Goal: Task Accomplishment & Management: Manage account settings

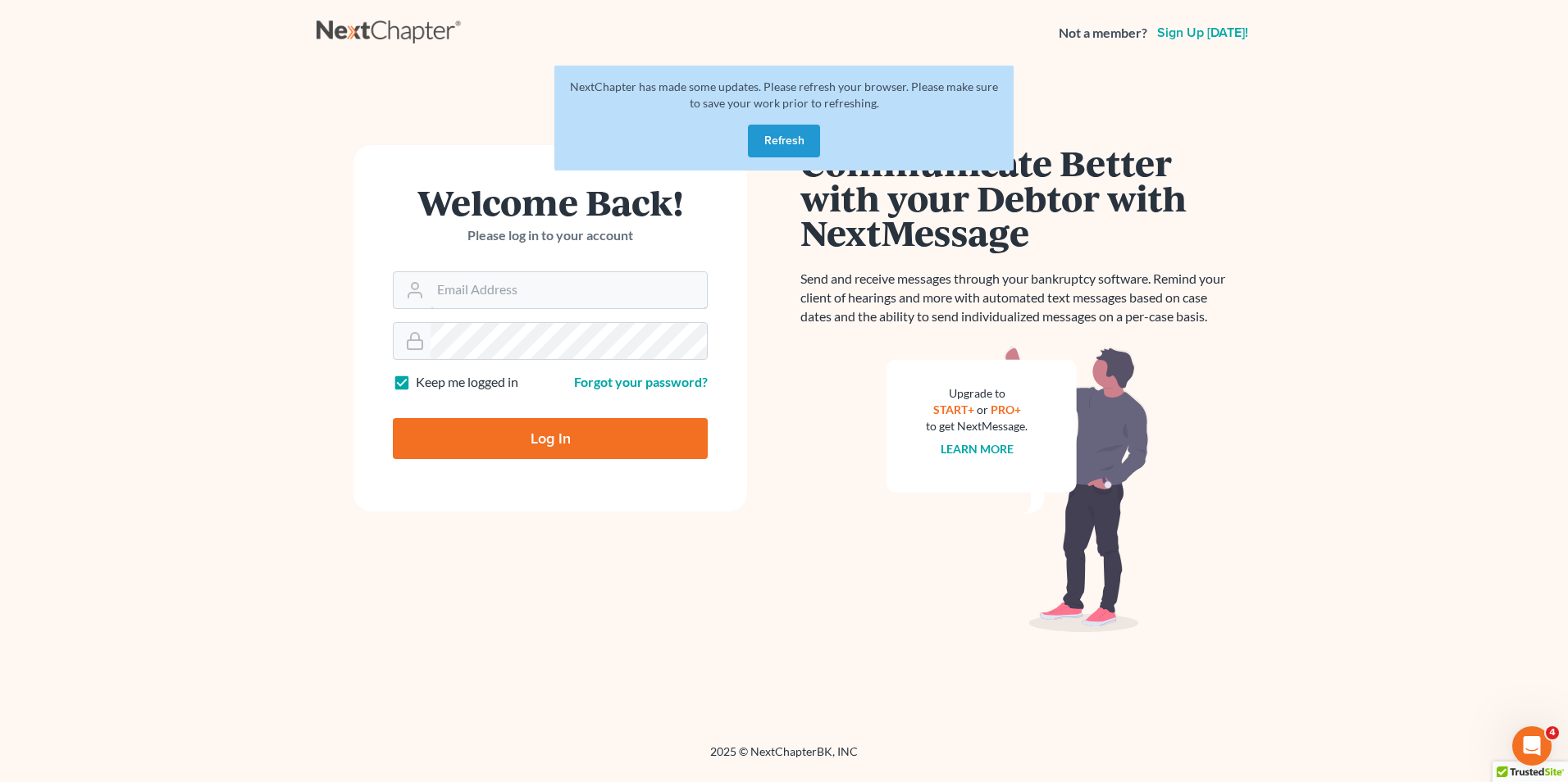
type input "[EMAIL_ADDRESS][DOMAIN_NAME]"
click at [791, 152] on button "Refresh" at bounding box center [784, 140] width 72 height 33
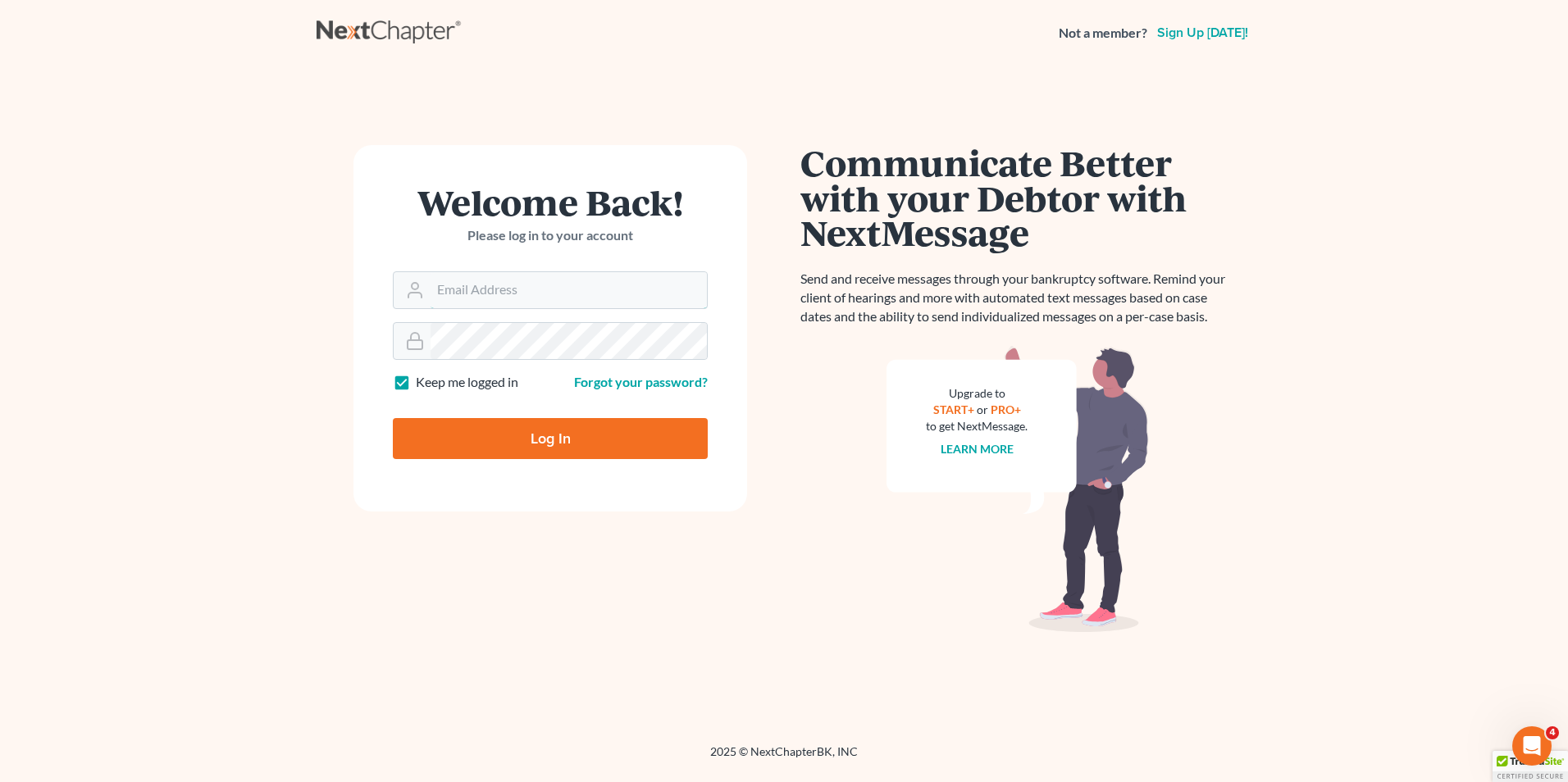
type input "[EMAIL_ADDRESS][DOMAIN_NAME]"
click at [559, 441] on input "Log In" at bounding box center [550, 439] width 315 height 41
type input "Thinking..."
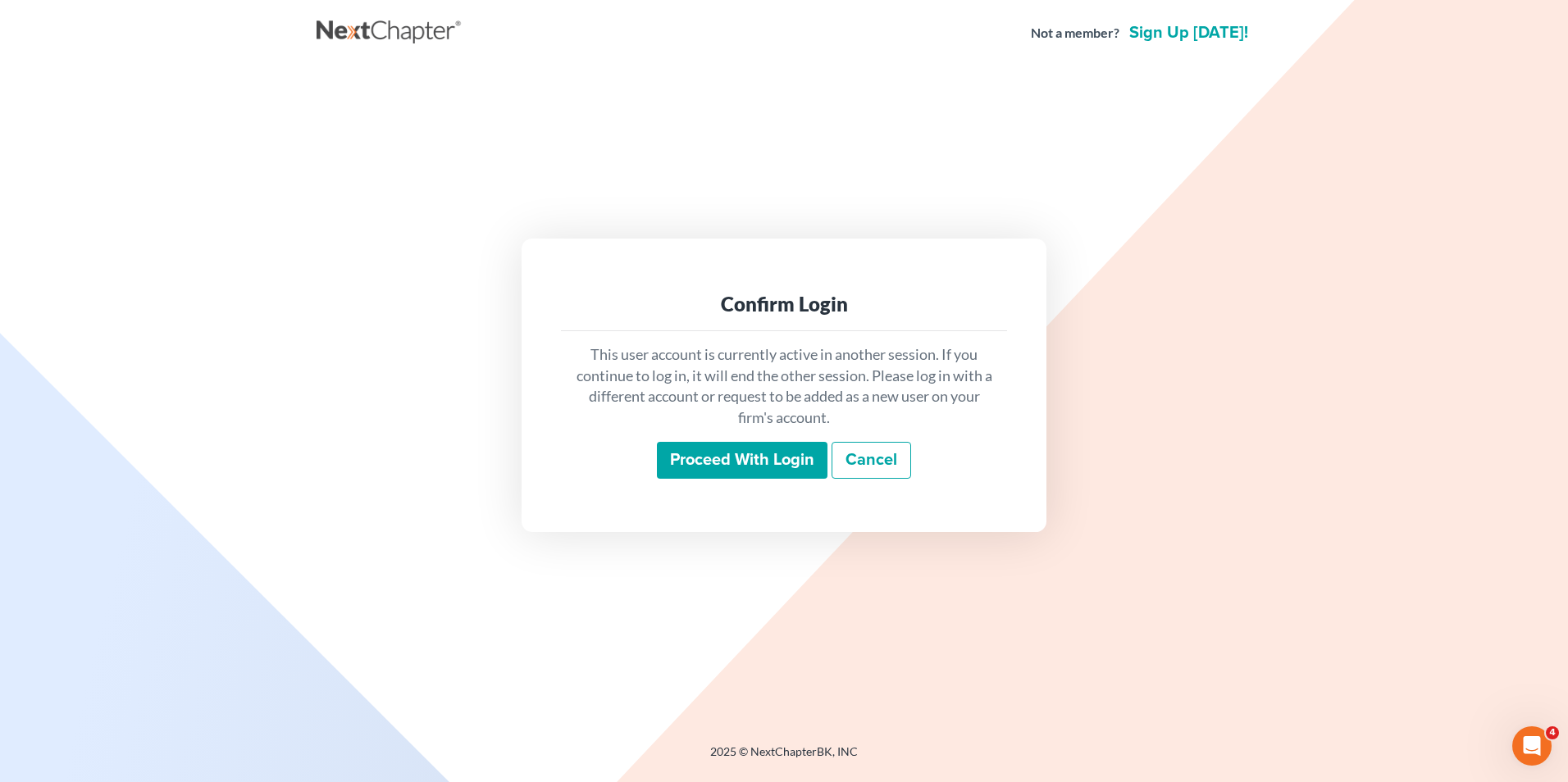
click at [692, 455] on input "Proceed with login" at bounding box center [741, 461] width 170 height 38
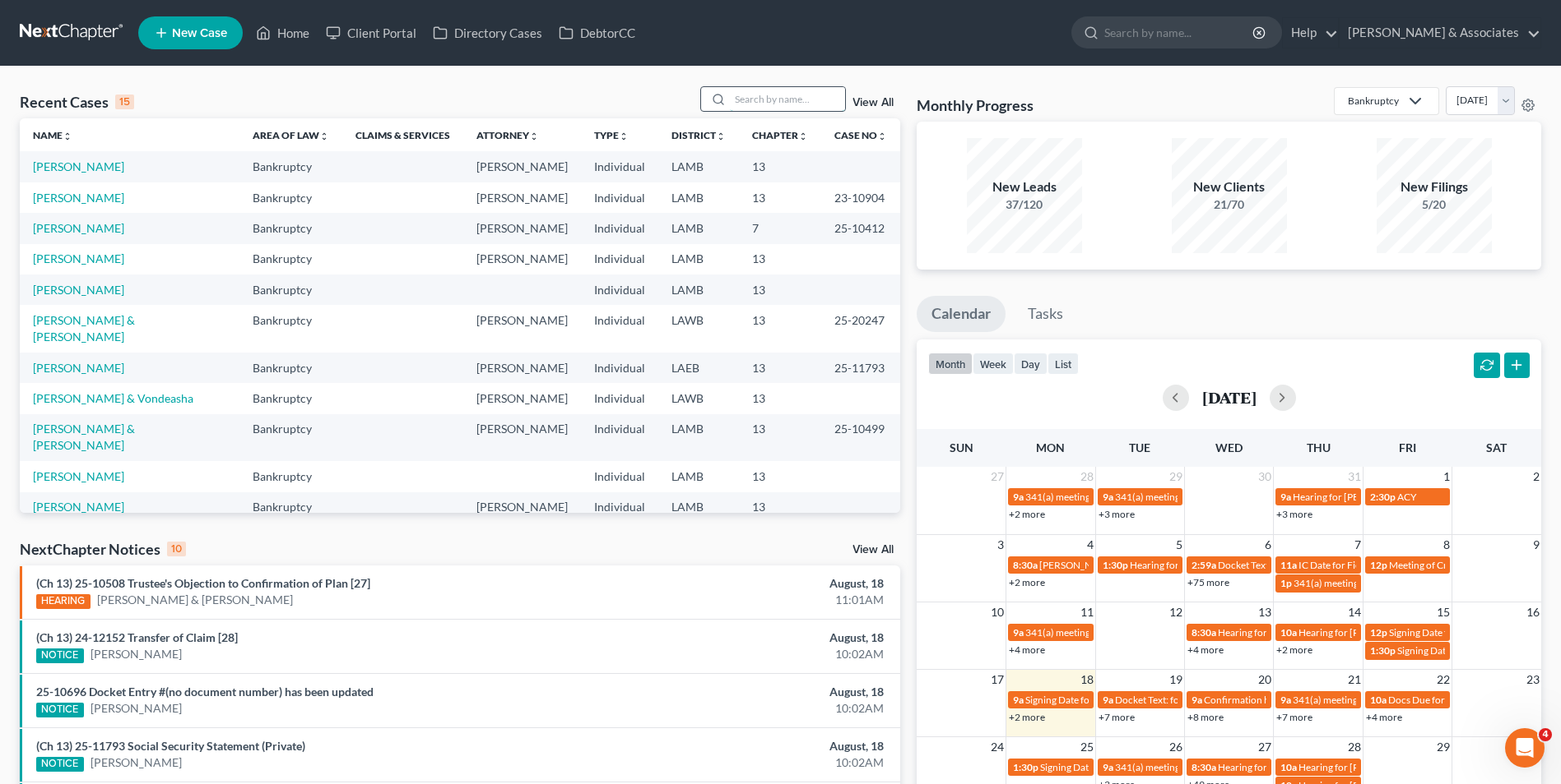
click at [745, 107] on input "search" at bounding box center [787, 98] width 115 height 24
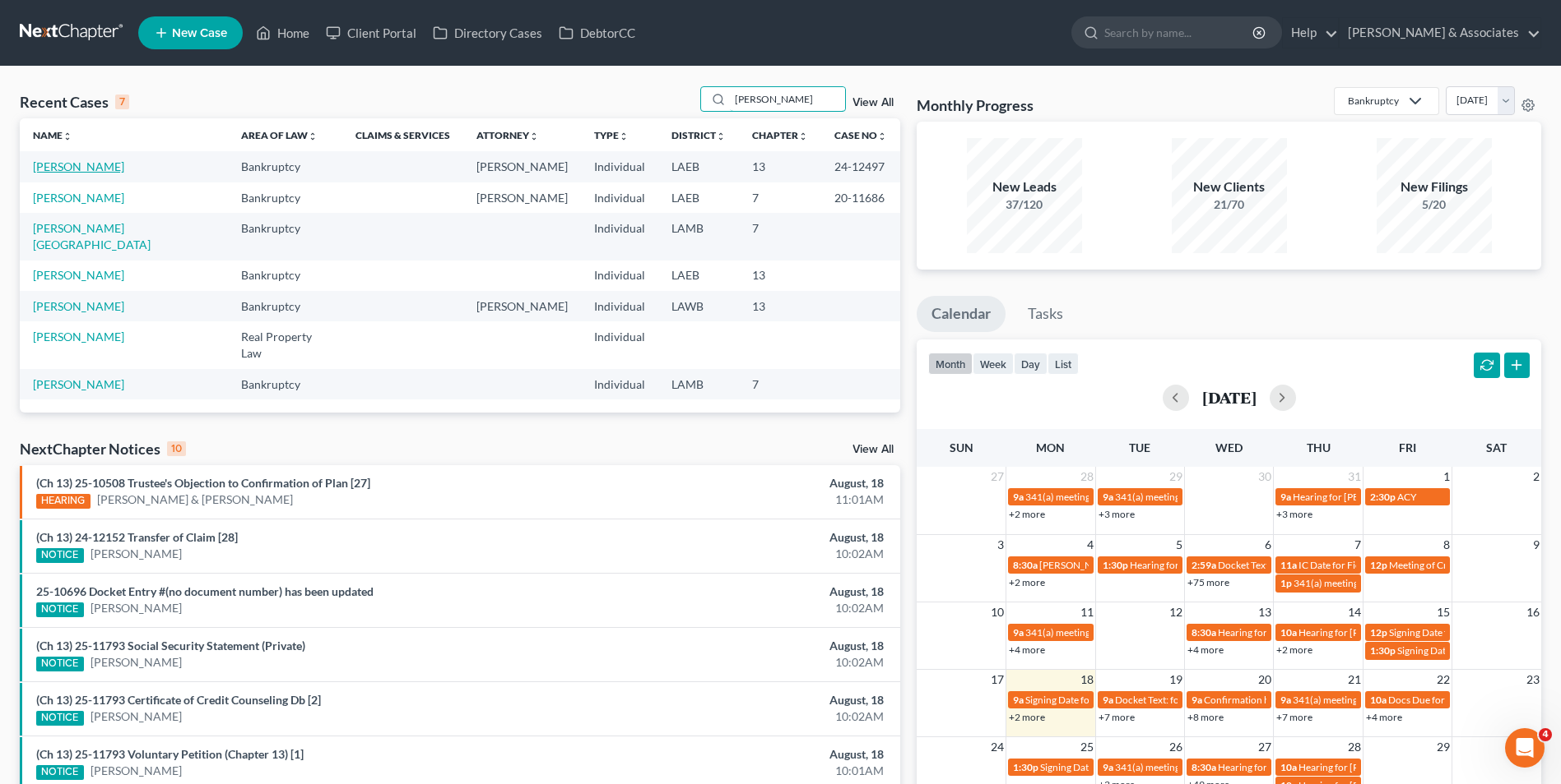
type input "[PERSON_NAME]"
click at [77, 169] on link "[PERSON_NAME]" at bounding box center [78, 166] width 91 height 14
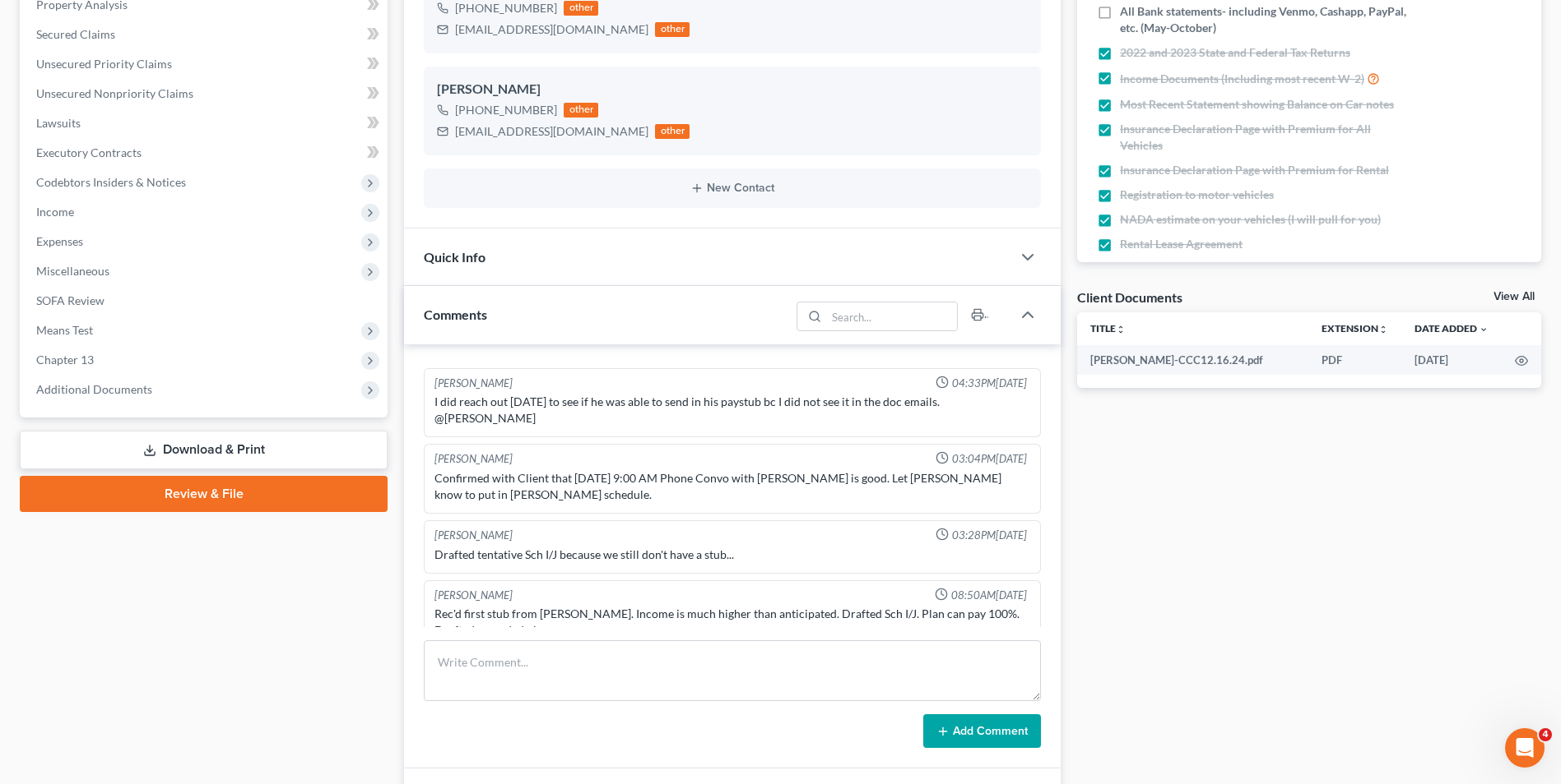
scroll to position [3718, 0]
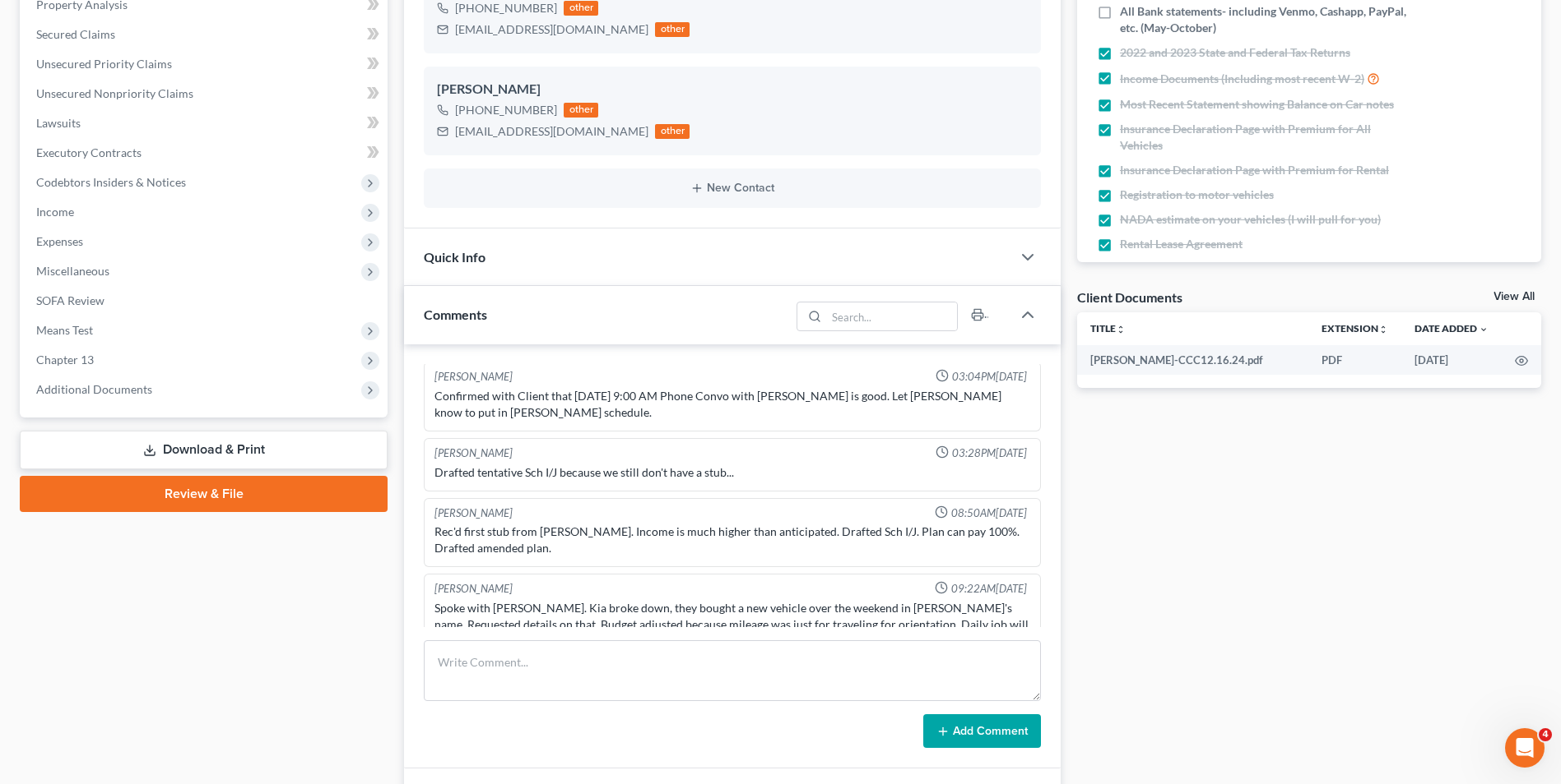
click at [359, 621] on div "Case Dashboard Payments Invoices Payments Payments Credit Report Client Profile" at bounding box center [204, 527] width 384 height 1395
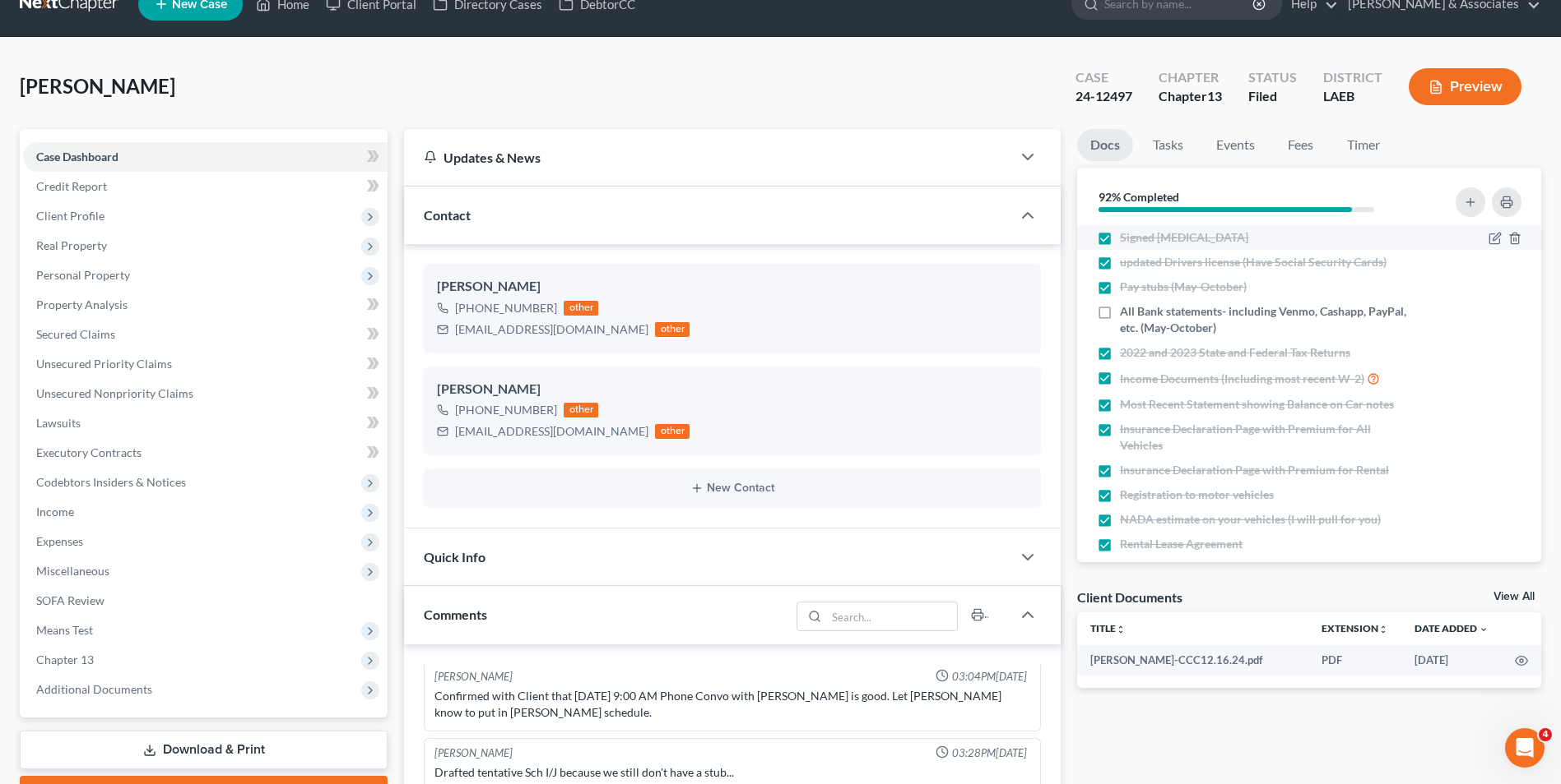
scroll to position [0, 0]
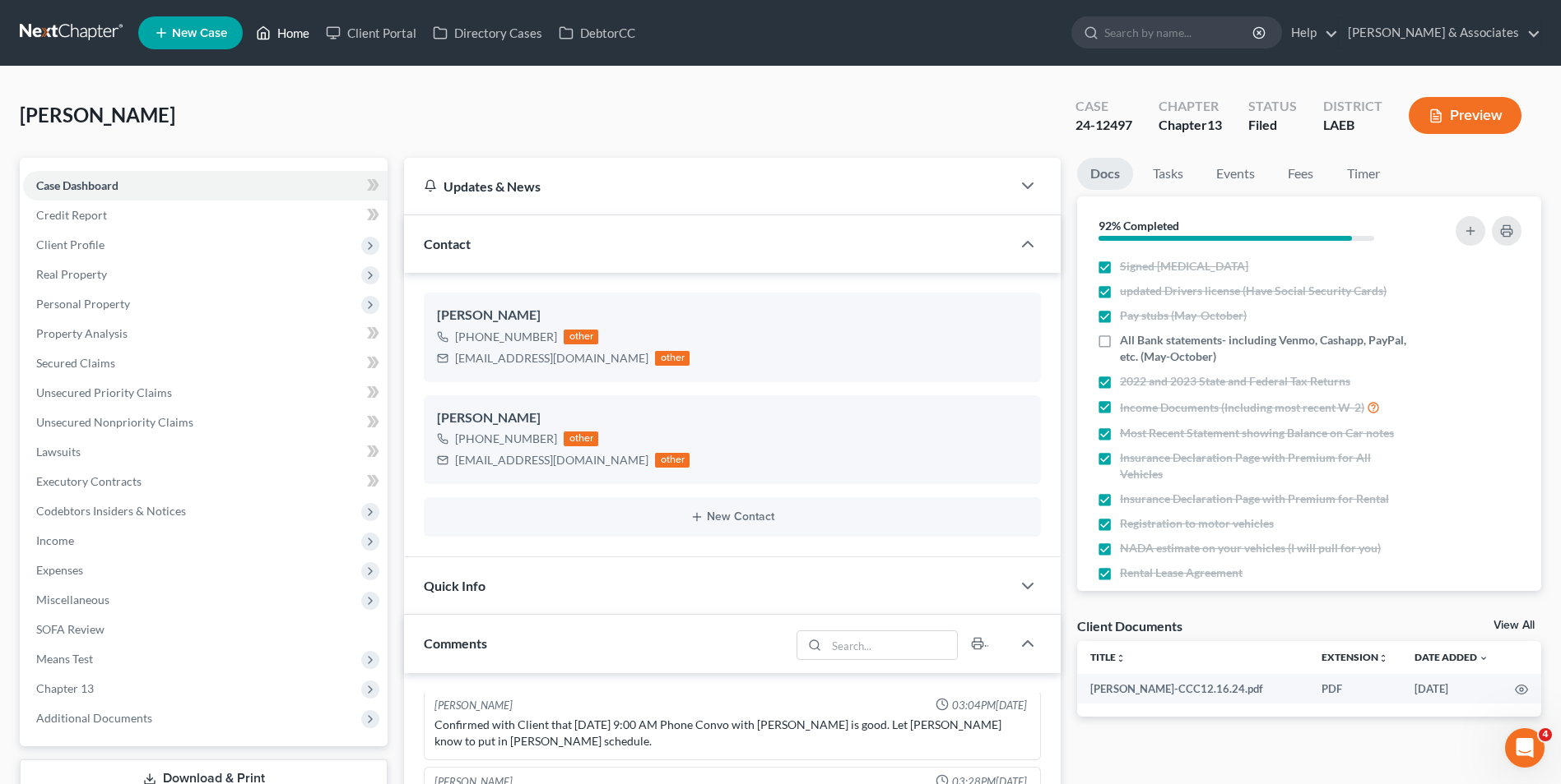
click at [288, 35] on link "Home" at bounding box center [282, 32] width 70 height 29
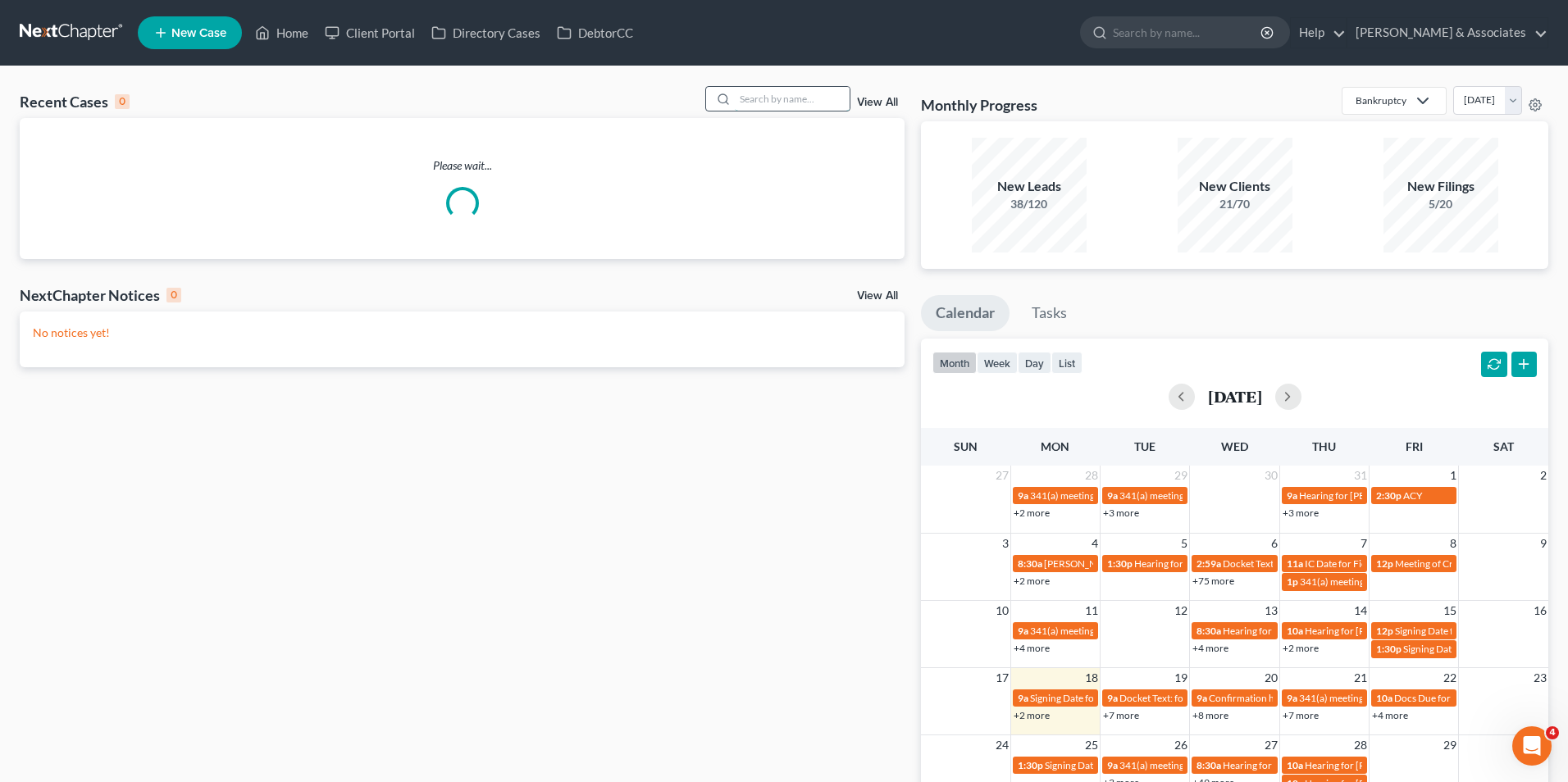
click at [792, 93] on input "search" at bounding box center [792, 98] width 115 height 24
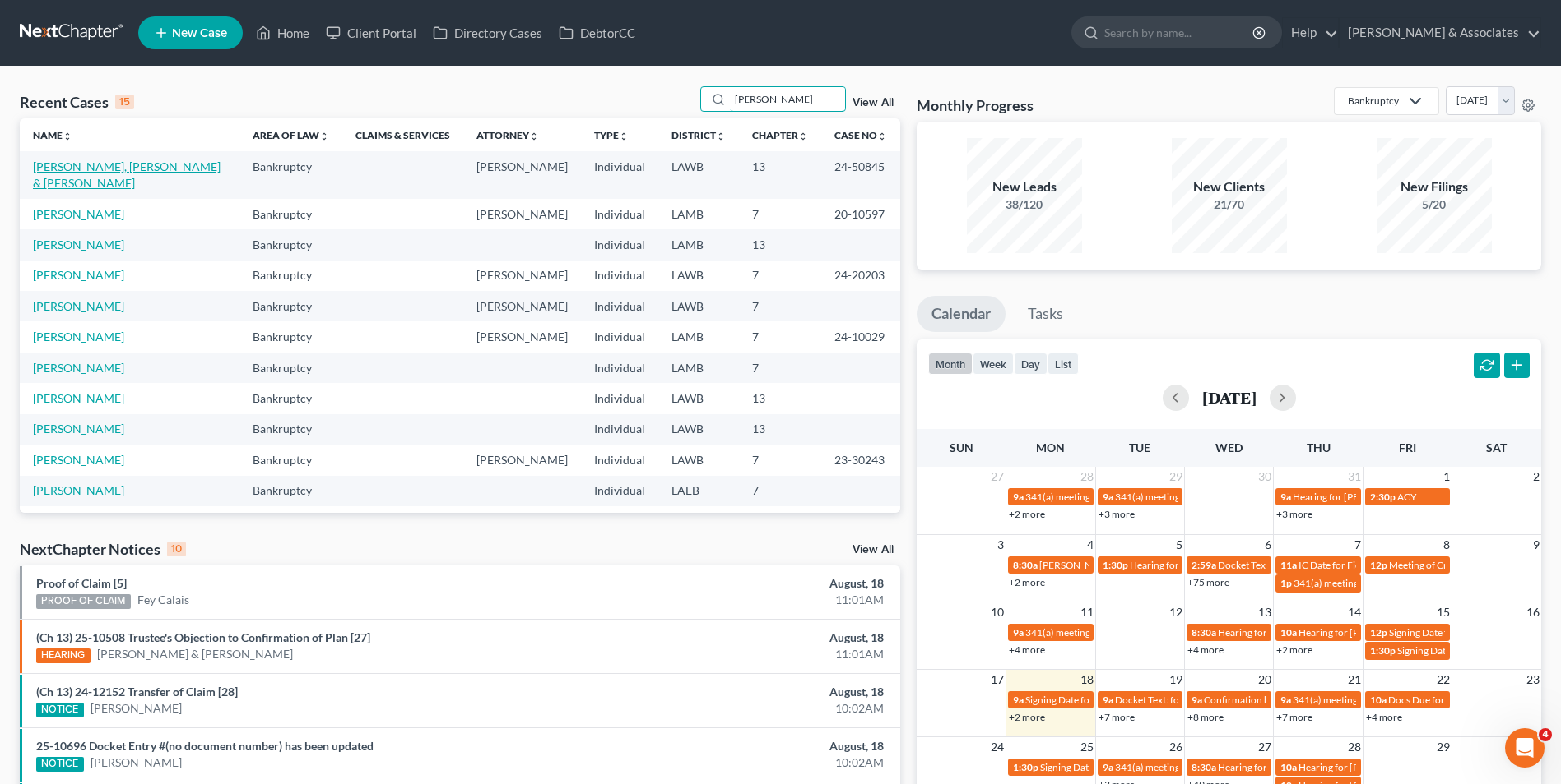
type input "[PERSON_NAME]"
click at [132, 165] on link "[PERSON_NAME], [PERSON_NAME] & [PERSON_NAME]" at bounding box center [127, 174] width 188 height 30
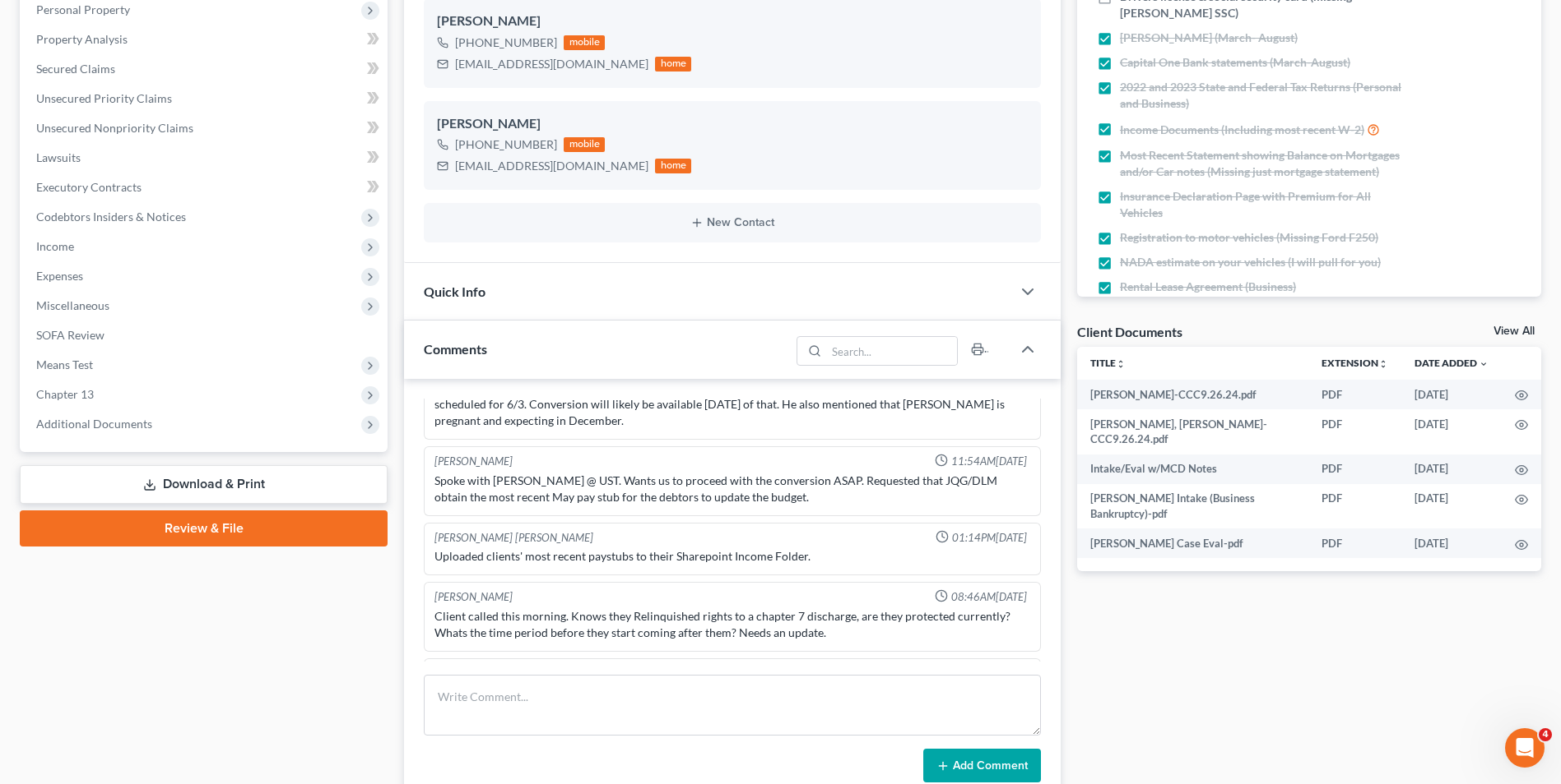
scroll to position [329, 0]
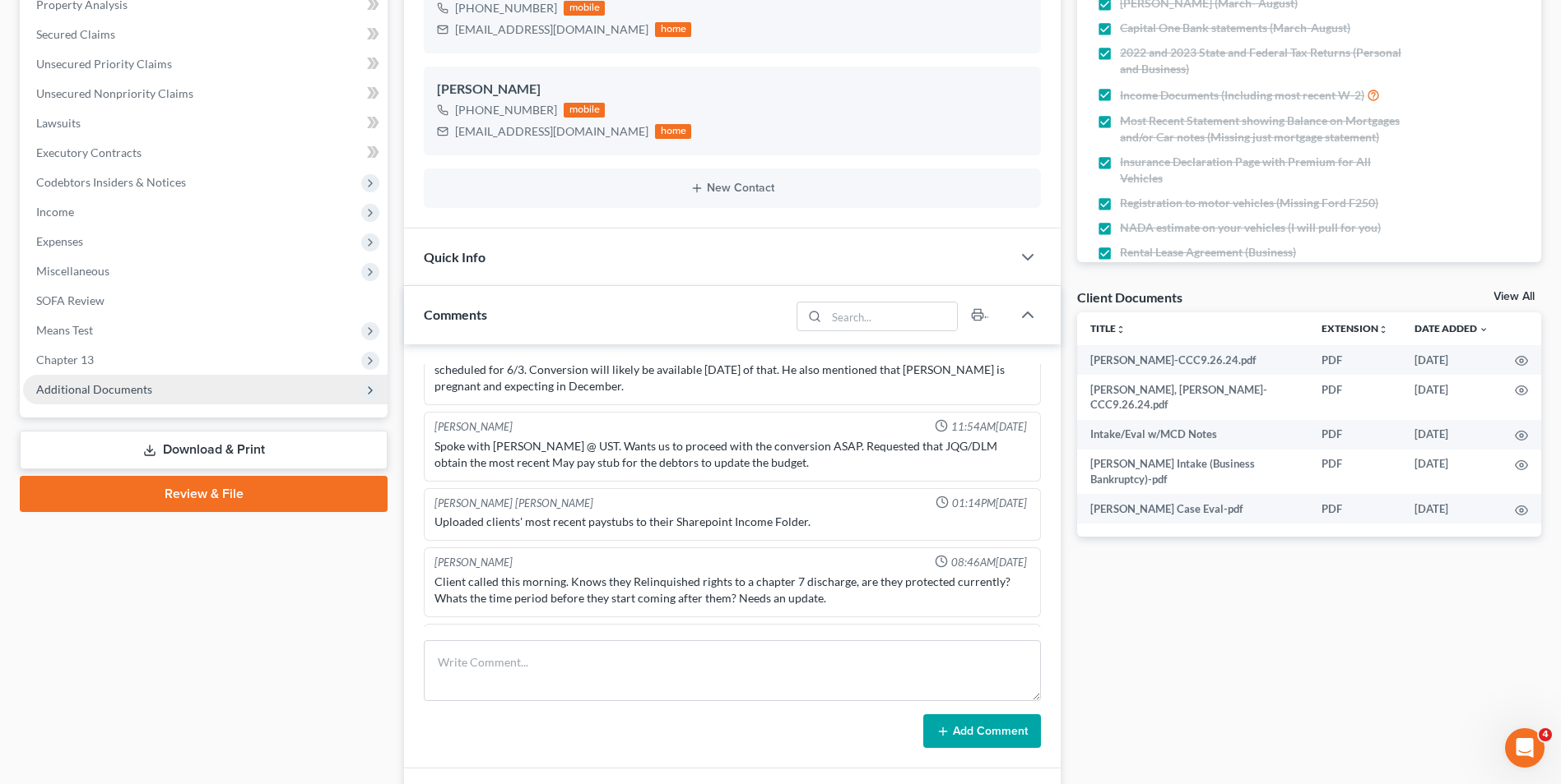
click at [275, 388] on span "Additional Documents" at bounding box center [205, 389] width 365 height 29
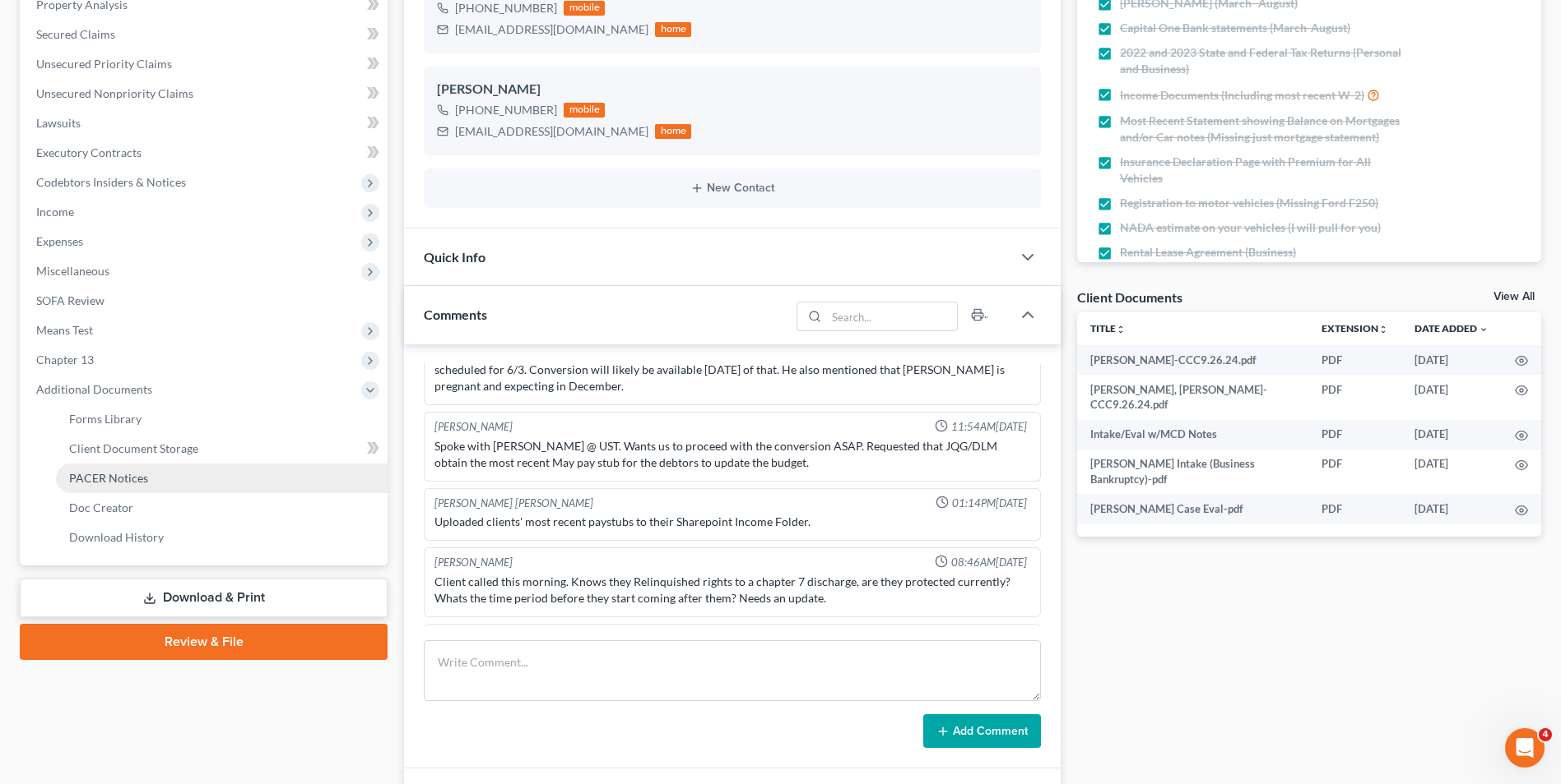
click at [168, 471] on link "PACER Notices" at bounding box center [221, 478] width 331 height 29
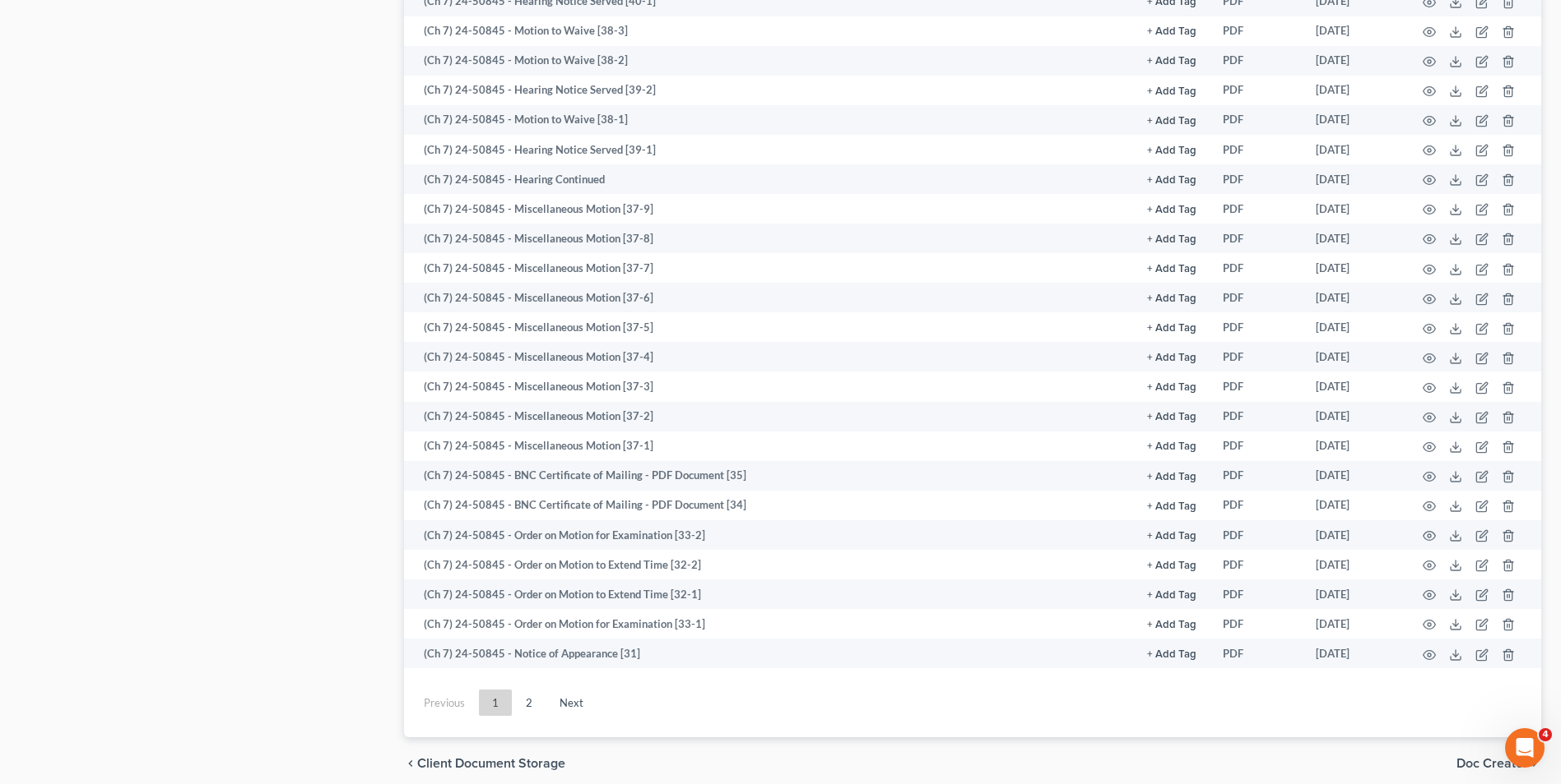
scroll to position [2041, 0]
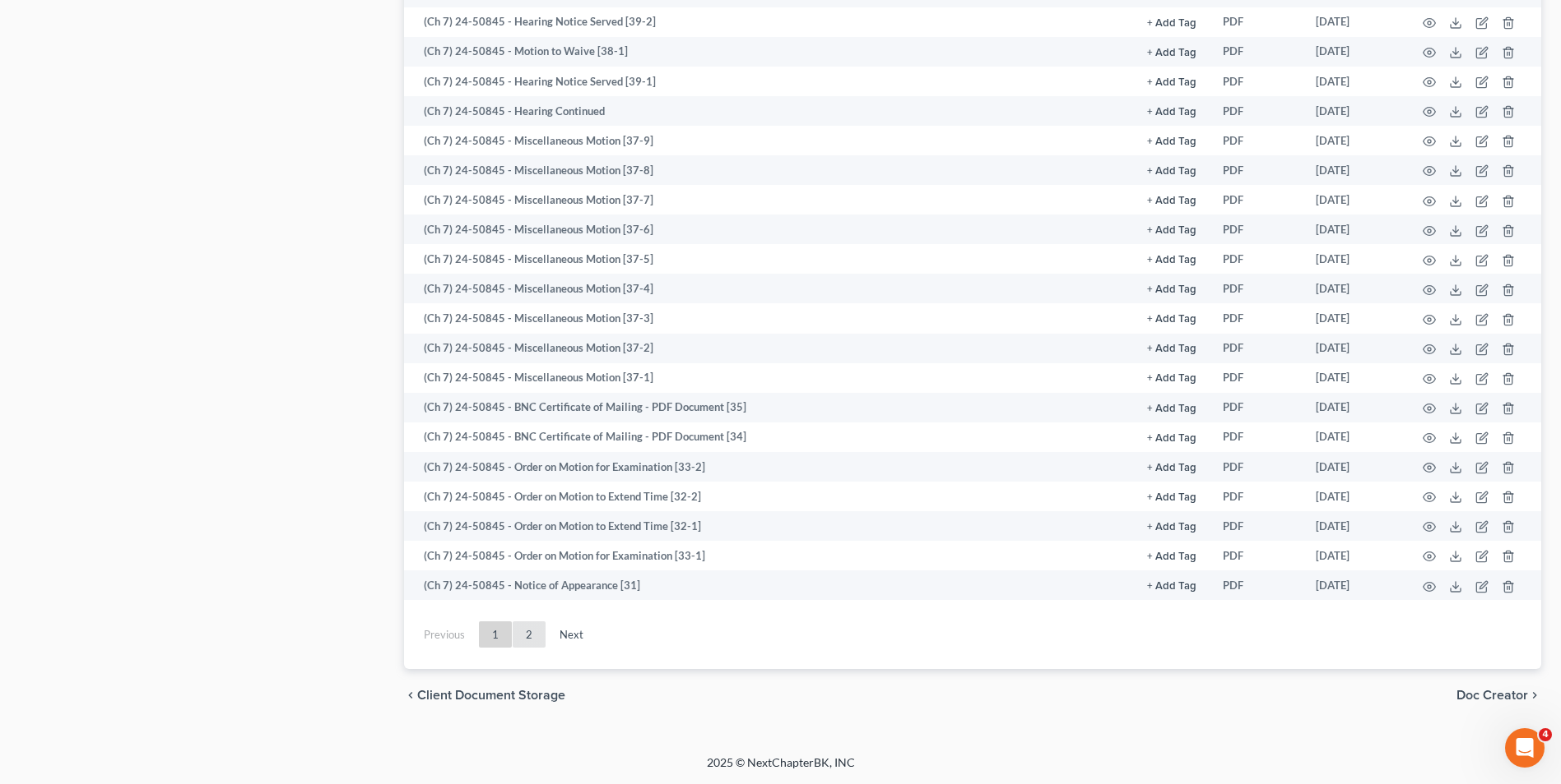
click at [538, 640] on link "2" at bounding box center [529, 634] width 33 height 27
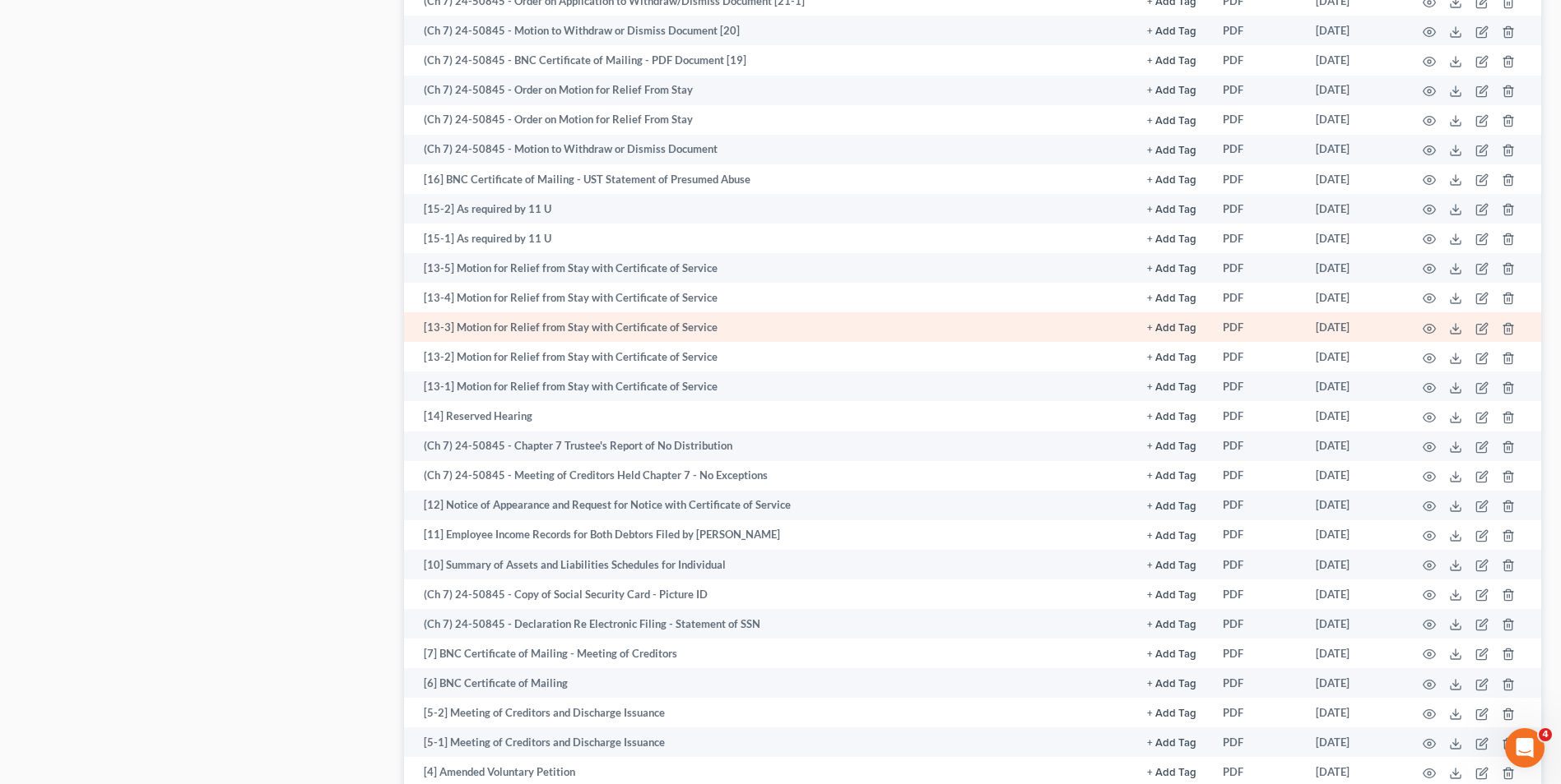
scroll to position [1508, 0]
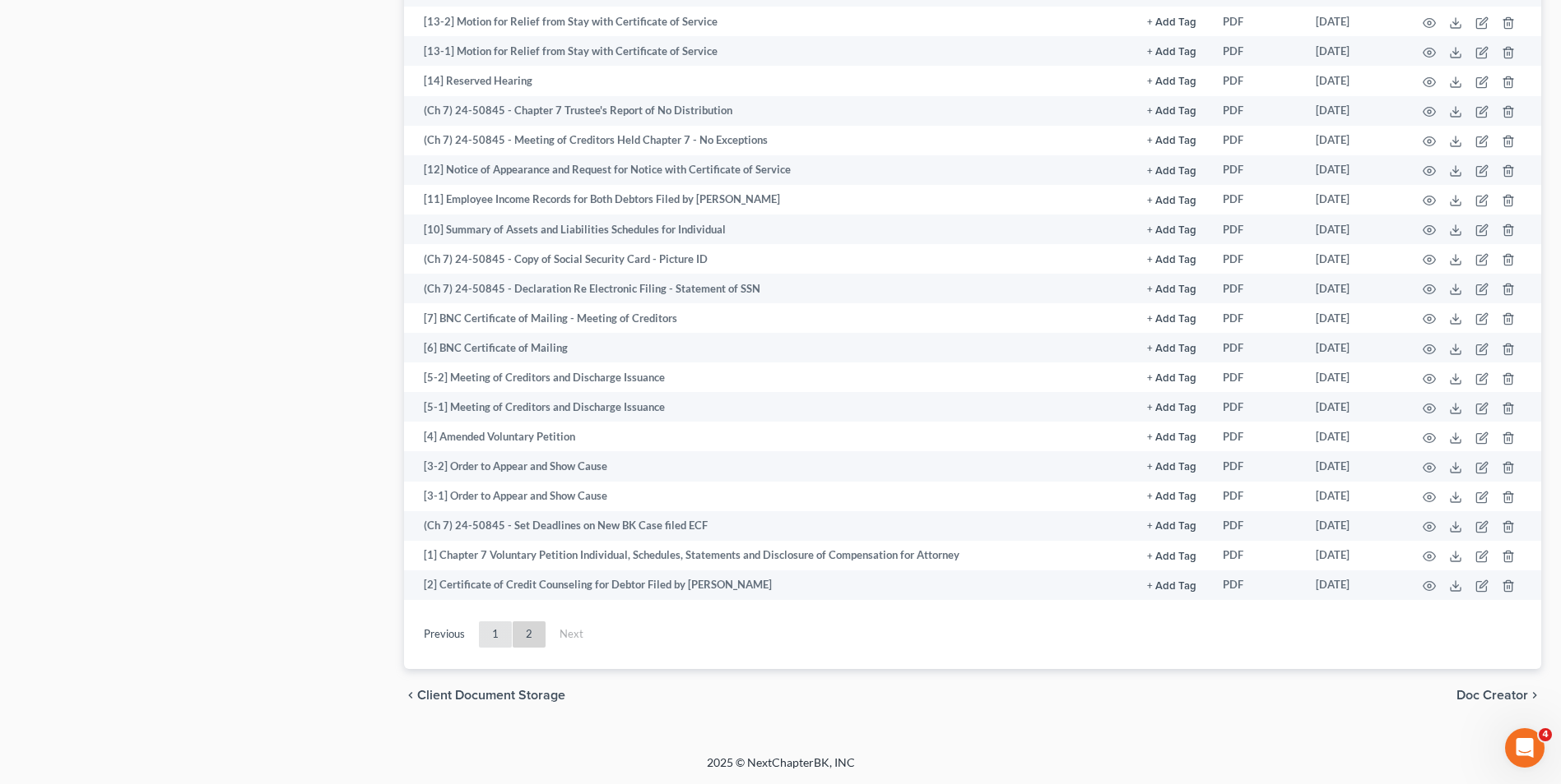
click at [491, 640] on link "1" at bounding box center [495, 634] width 33 height 27
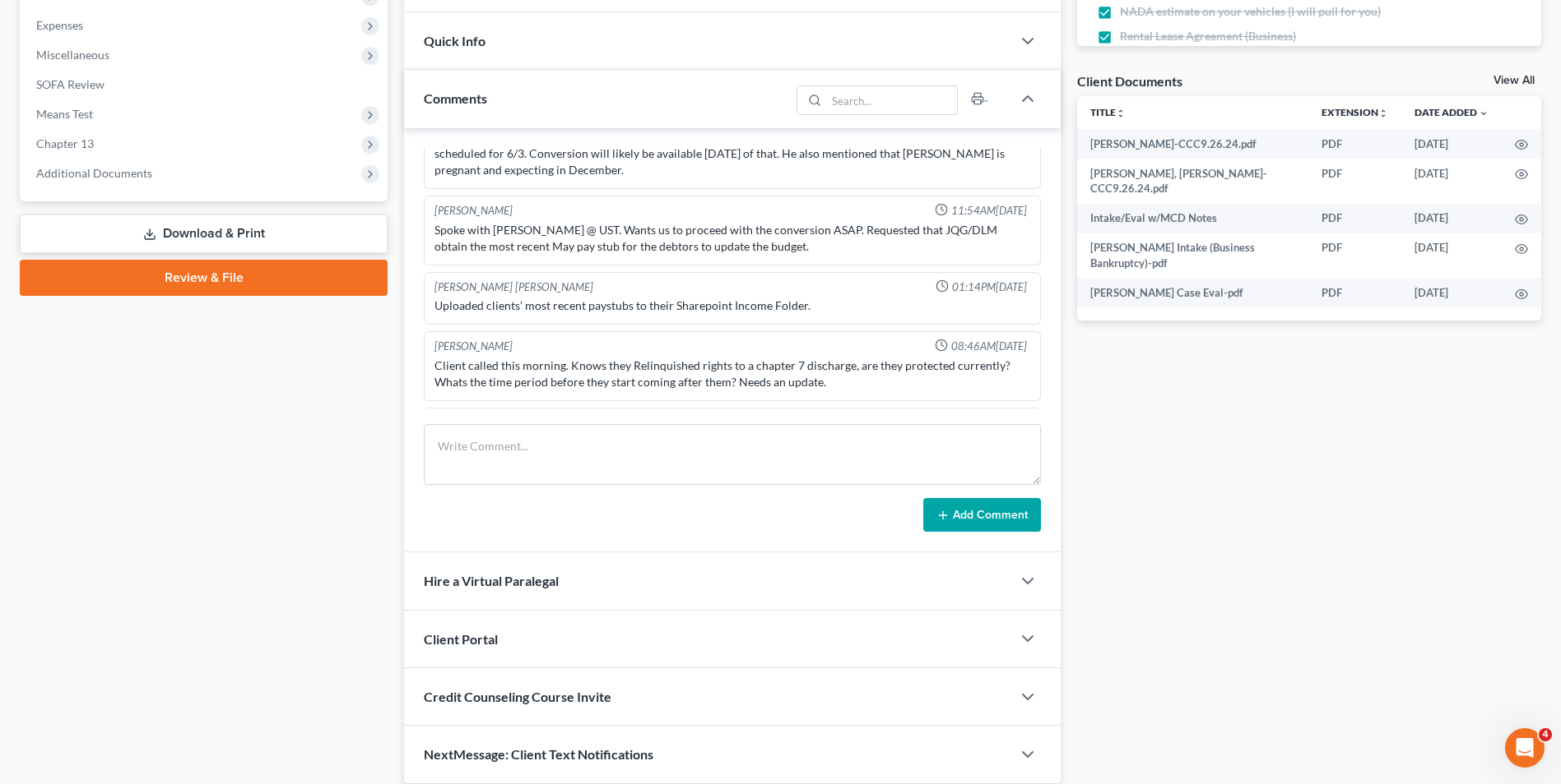
scroll to position [443, 0]
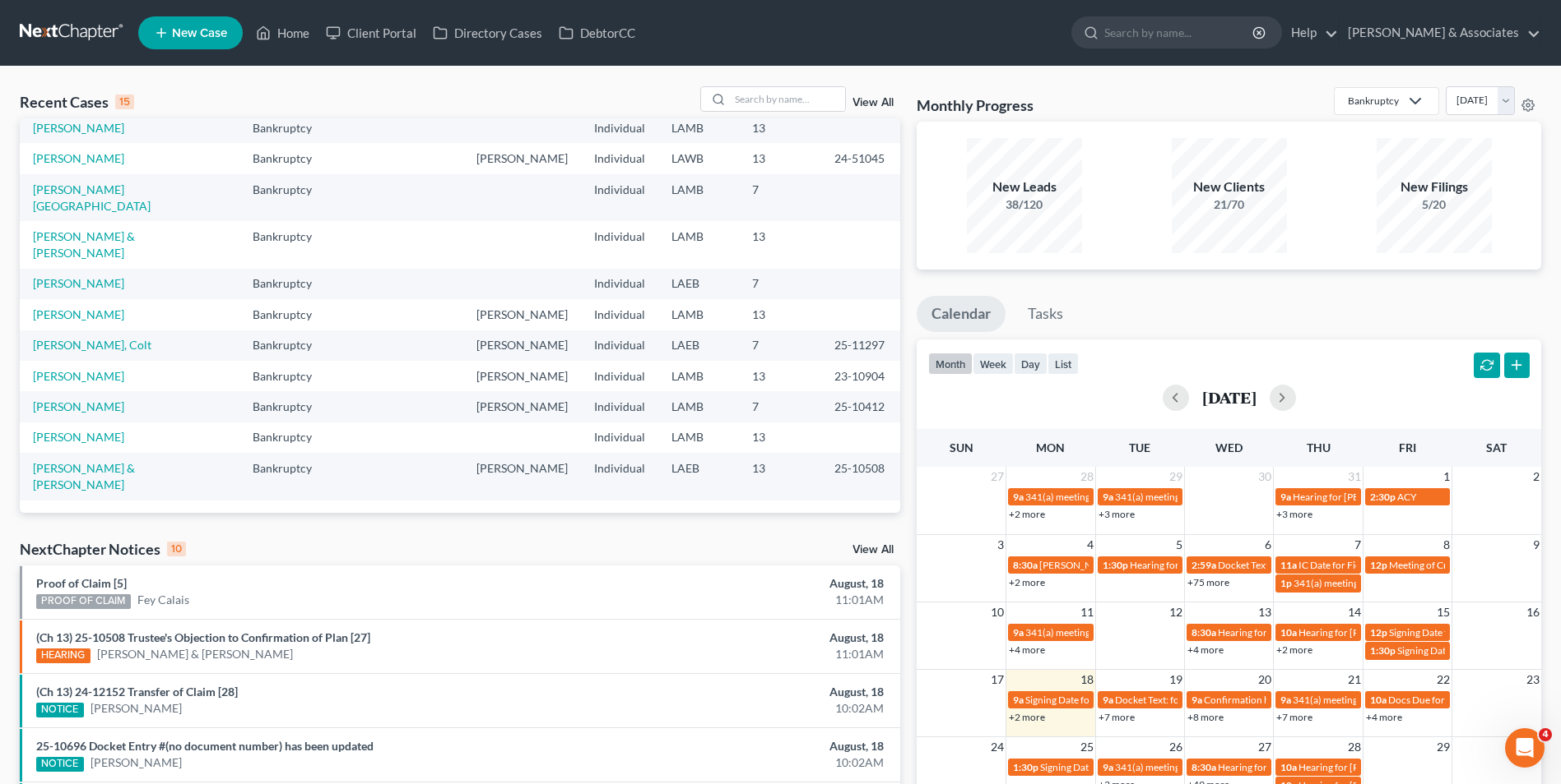
scroll to position [247, 0]
click at [102, 375] on link "[PERSON_NAME]" at bounding box center [78, 376] width 91 height 14
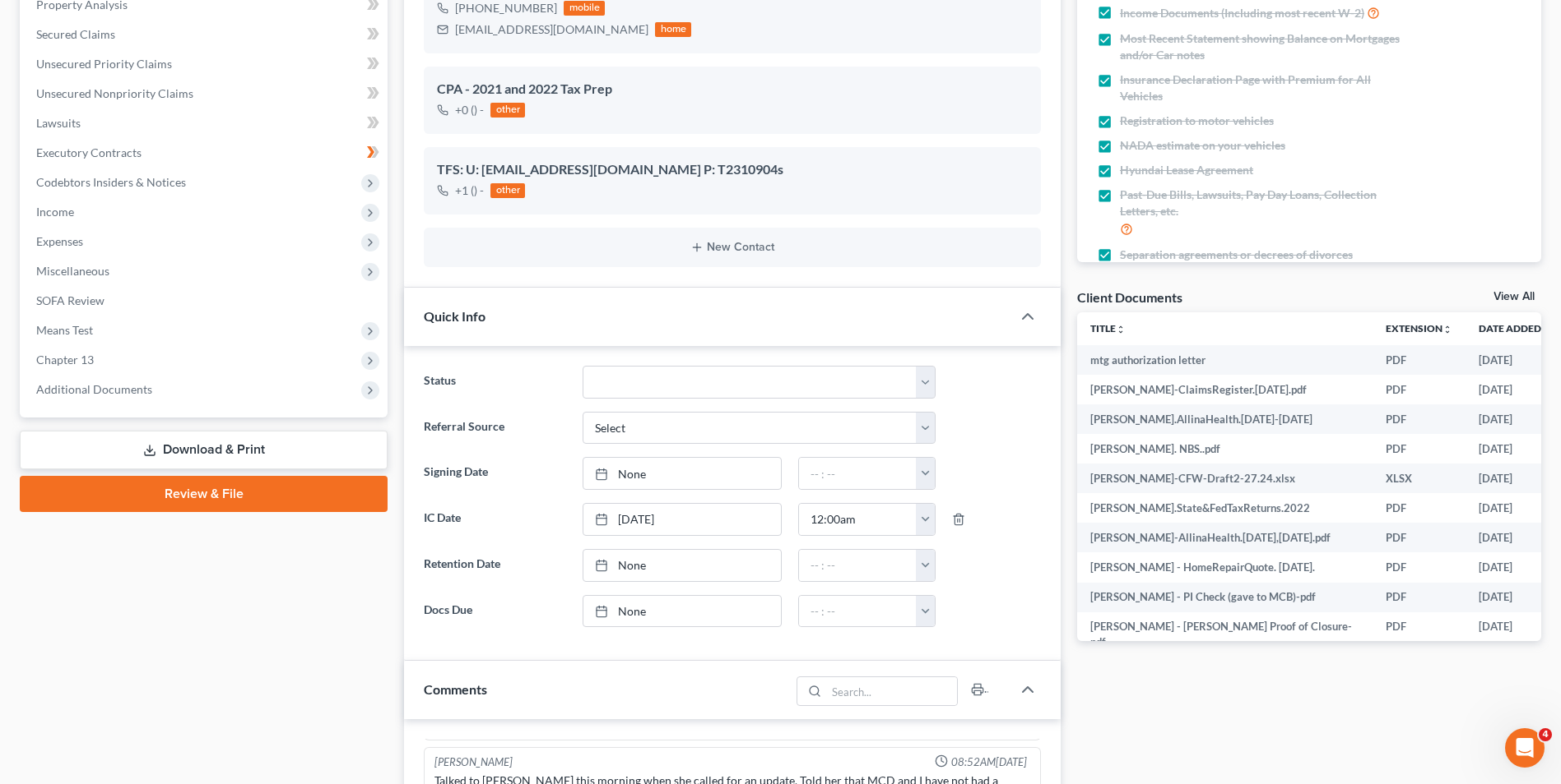
scroll to position [1742, 0]
click at [225, 396] on span "Additional Documents" at bounding box center [205, 389] width 365 height 29
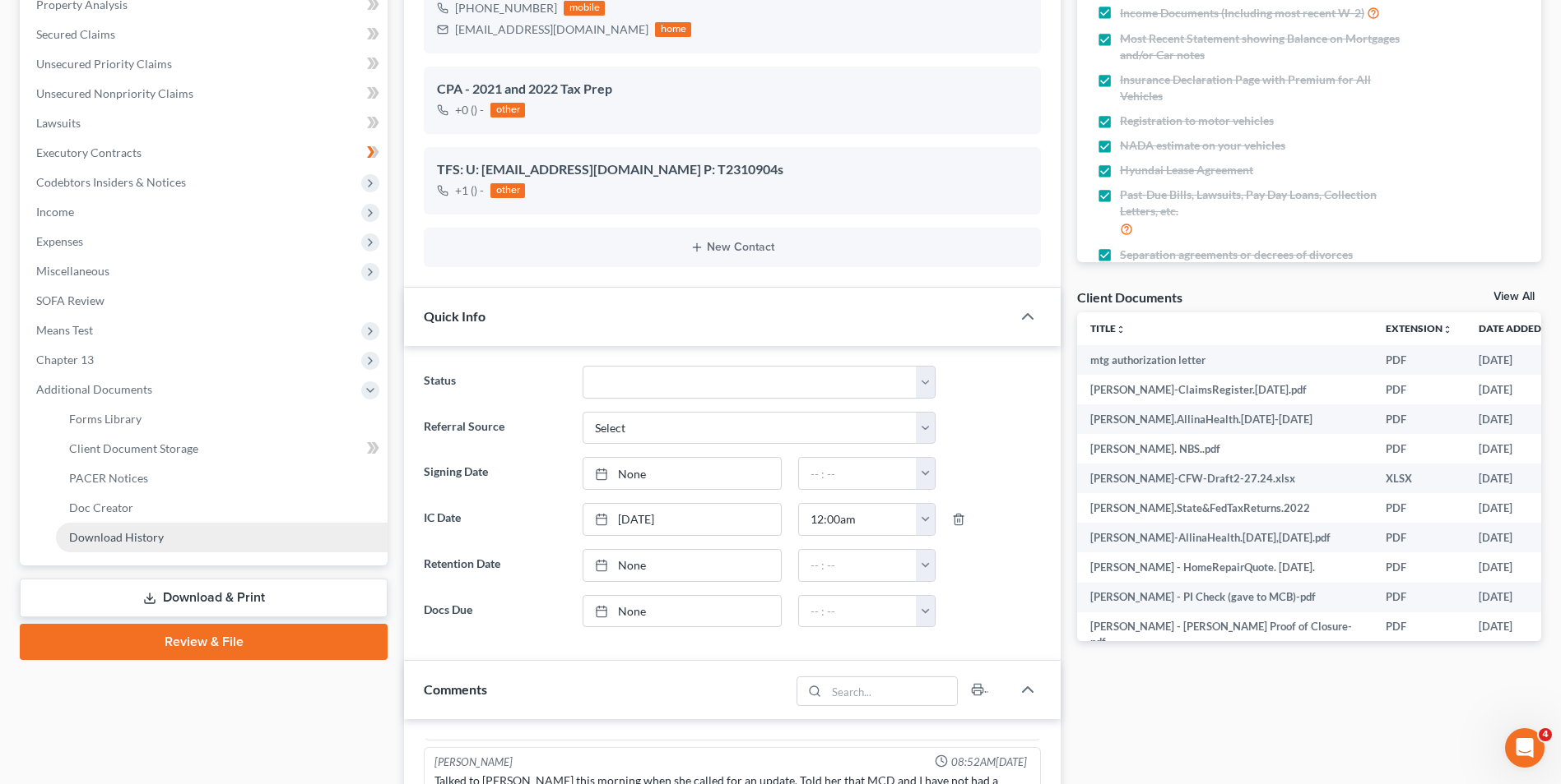
click at [227, 531] on link "Download History" at bounding box center [221, 537] width 331 height 29
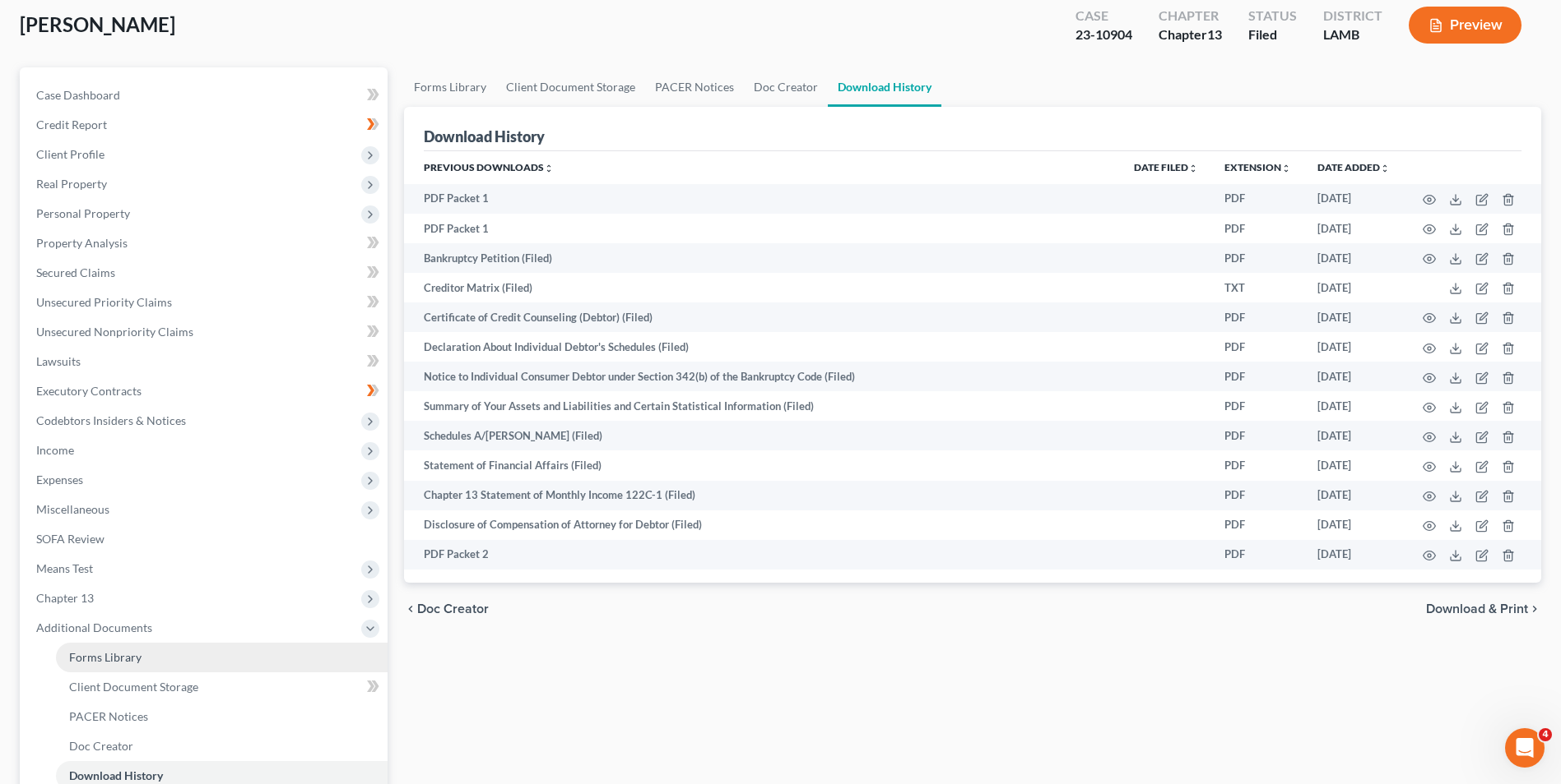
scroll to position [247, 0]
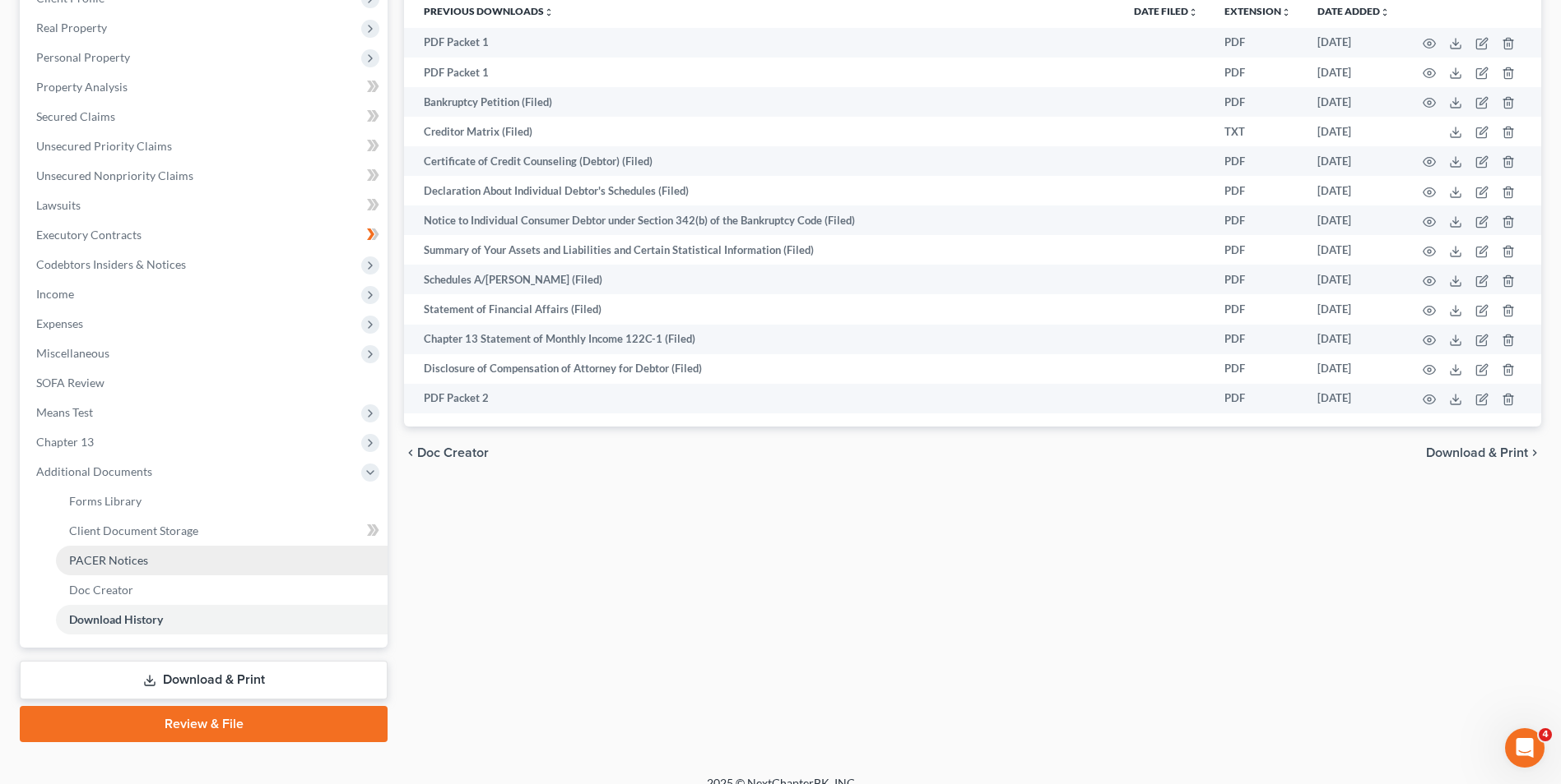
click at [194, 561] on link "PACER Notices" at bounding box center [221, 560] width 331 height 29
